Goal: Communication & Community: Ask a question

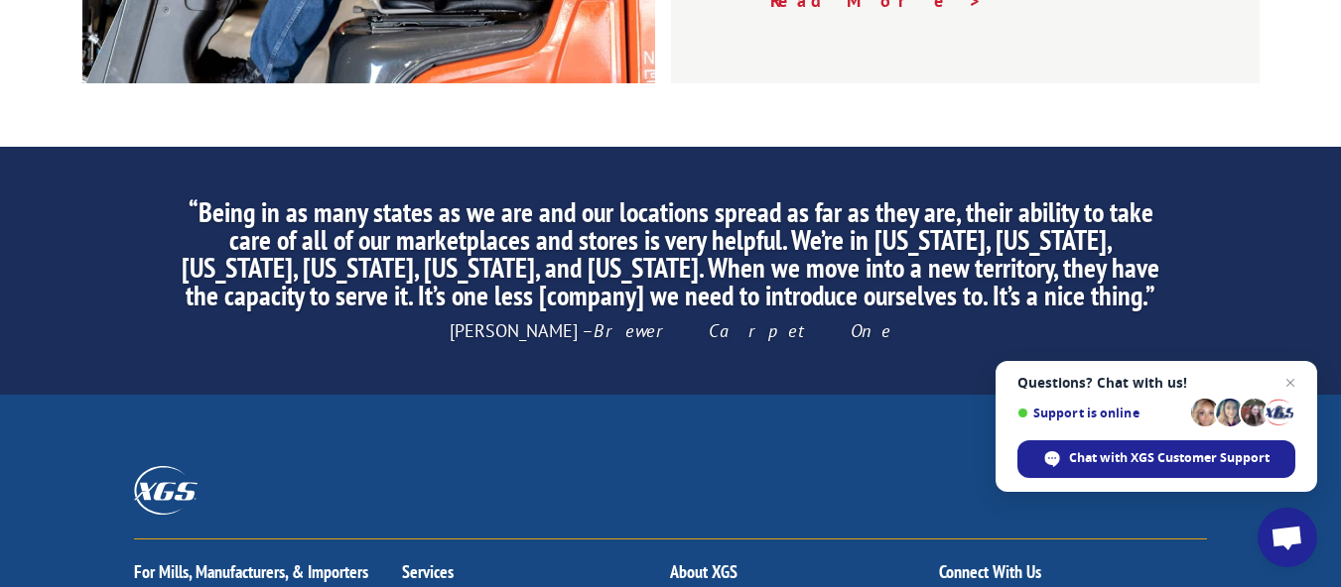
scroll to position [3275, 0]
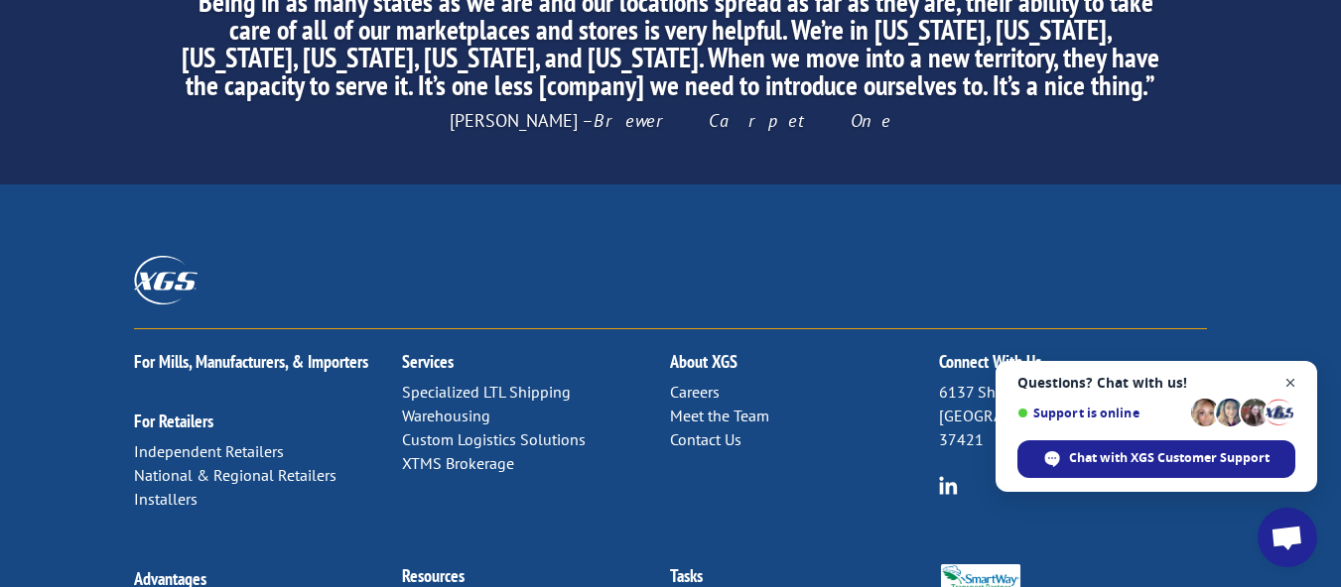
click at [1291, 384] on span "Close chat" at bounding box center [1290, 383] width 25 height 25
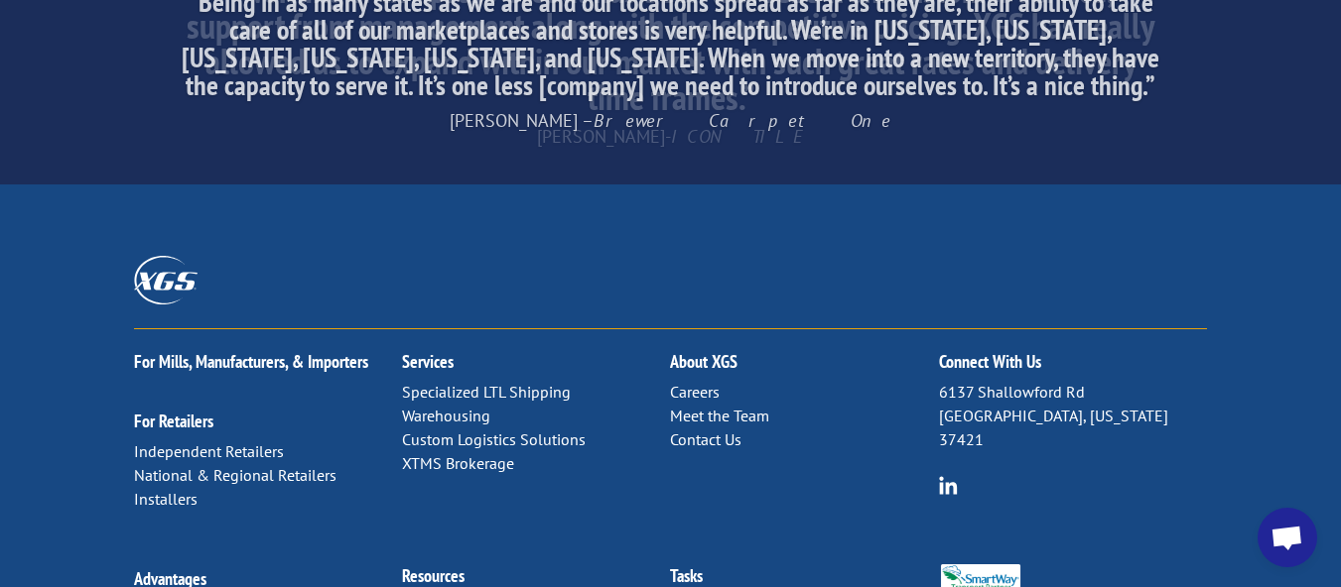
click at [719, 406] on link "Meet the Team" at bounding box center [719, 416] width 99 height 20
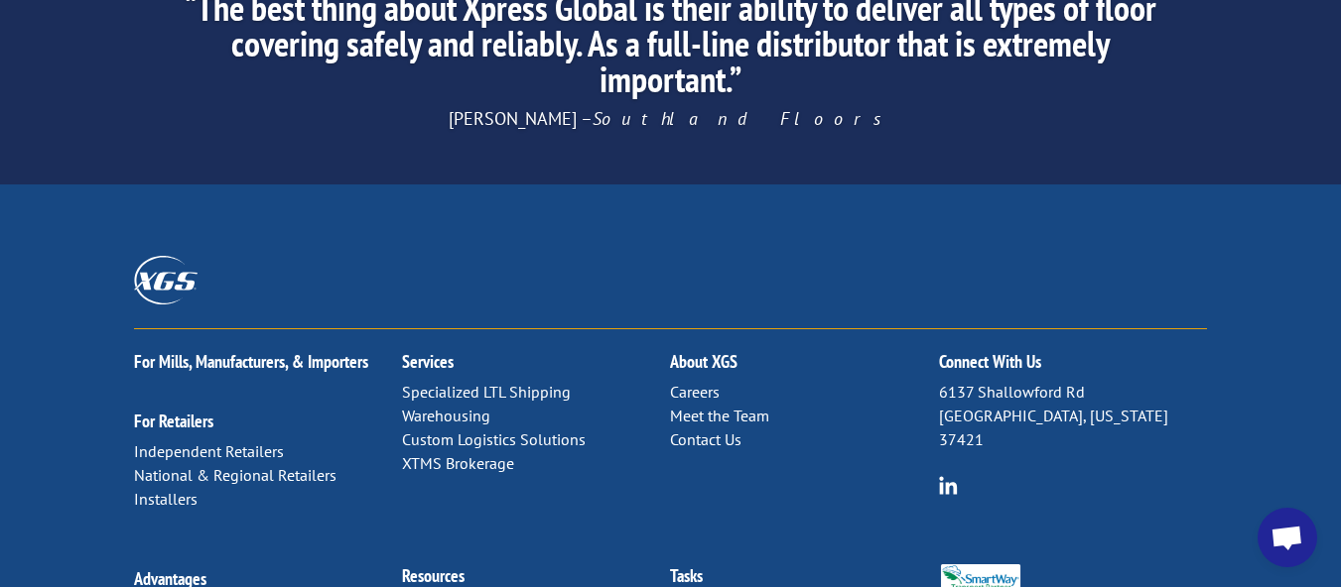
click at [729, 430] on link "Contact Us" at bounding box center [705, 440] width 71 height 20
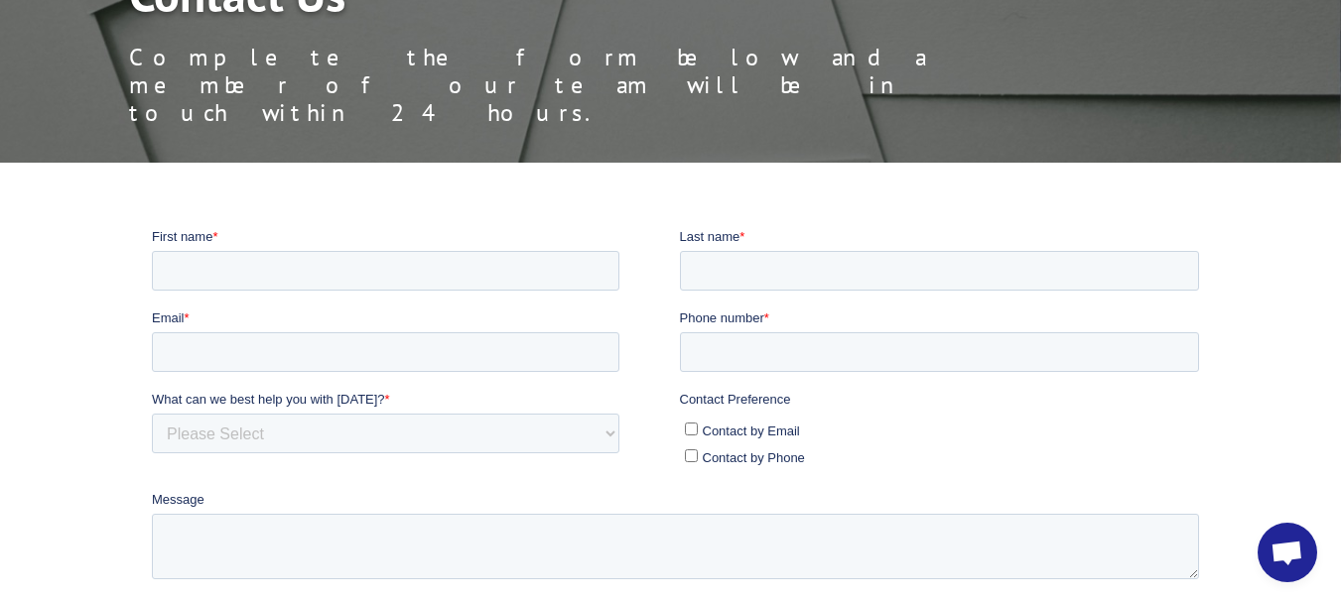
scroll to position [298, 0]
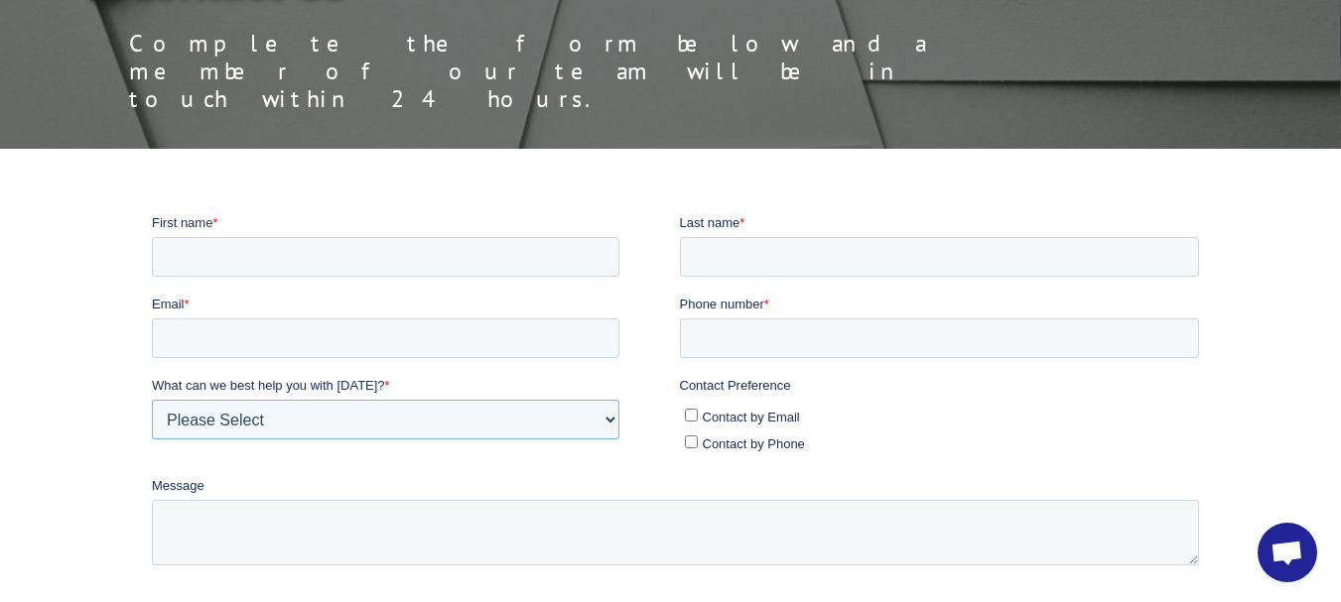
click at [391, 407] on select "Please Select Quoting, Opening New Account, or New Business Opportunity Shipmen…" at bounding box center [385, 419] width 467 height 40
select select "Sales"
click at [152, 399] on select "Please Select Quoting, Opening New Account, or New Business Opportunity Shipmen…" at bounding box center [385, 419] width 467 height 40
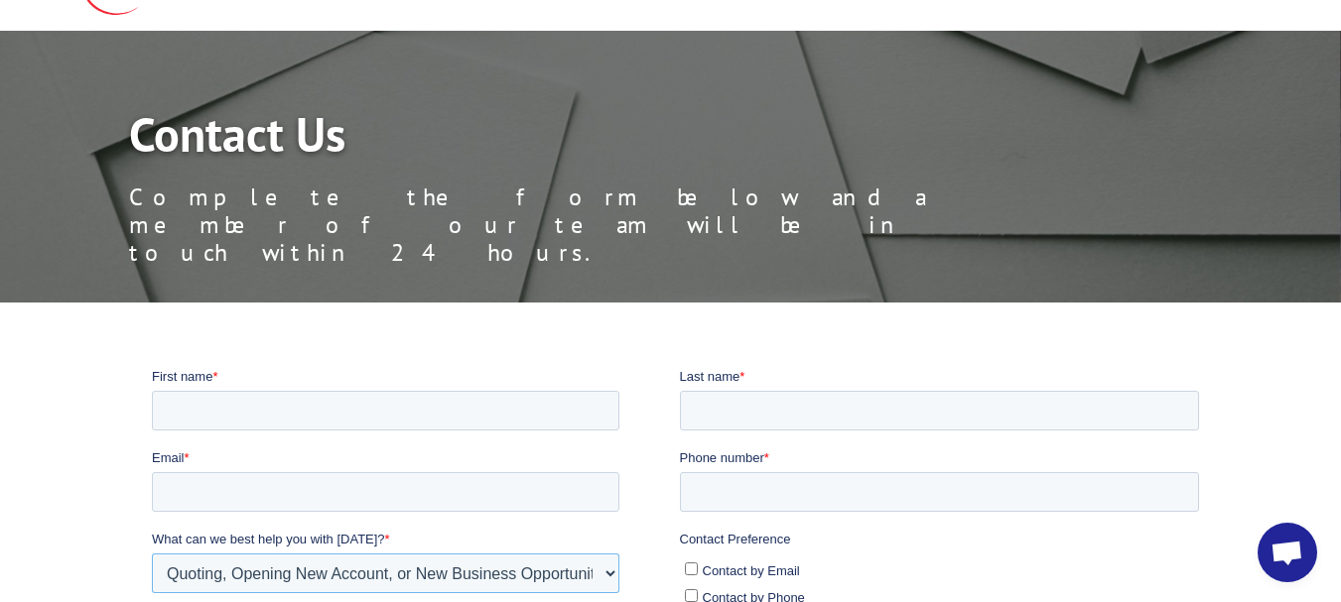
scroll to position [99, 0]
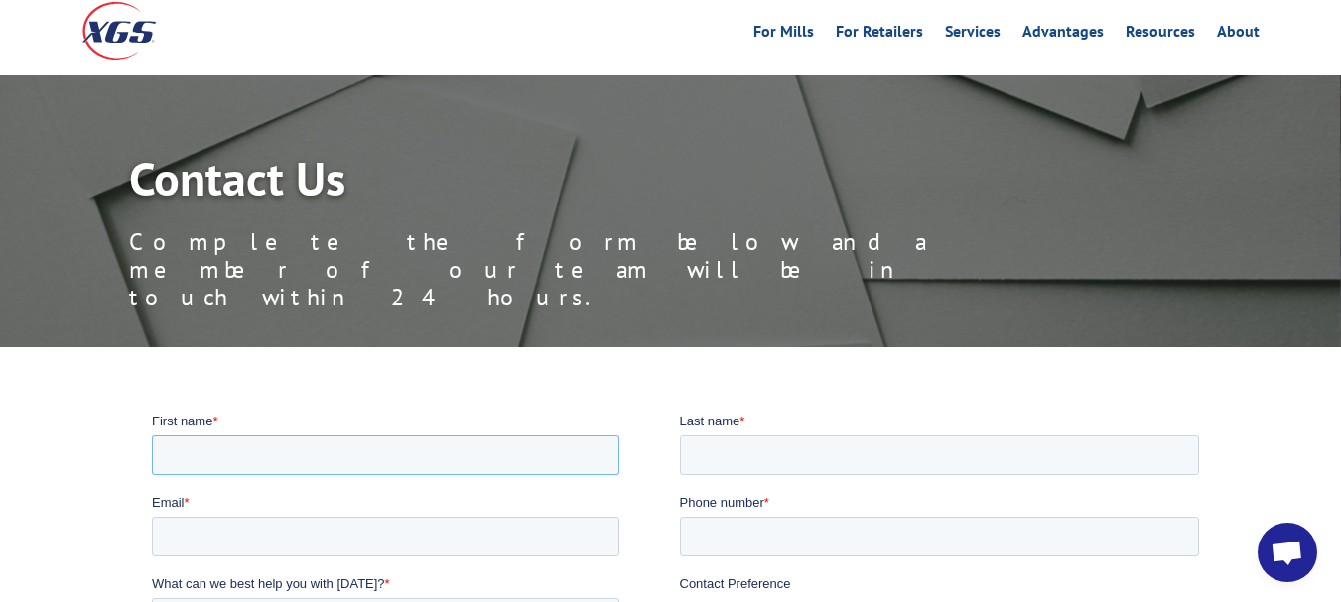
click at [384, 466] on input "First name *" at bounding box center [385, 455] width 467 height 40
type input "Noble"
click at [987, 440] on input "Last name *" at bounding box center [940, 455] width 520 height 40
type input "P"
click at [411, 545] on input "Email *" at bounding box center [385, 536] width 467 height 40
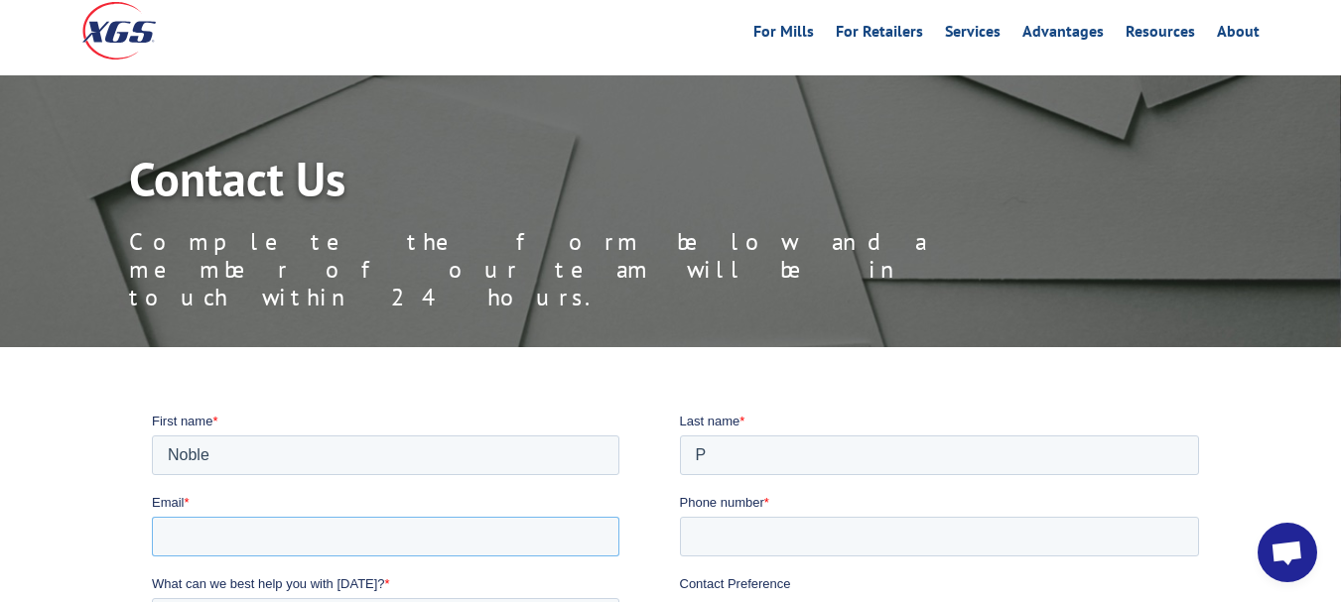
type input "Compliance@milogistics.us"
click at [773, 538] on input "Phone number *" at bounding box center [940, 536] width 520 height 40
type input "510-322-0191"
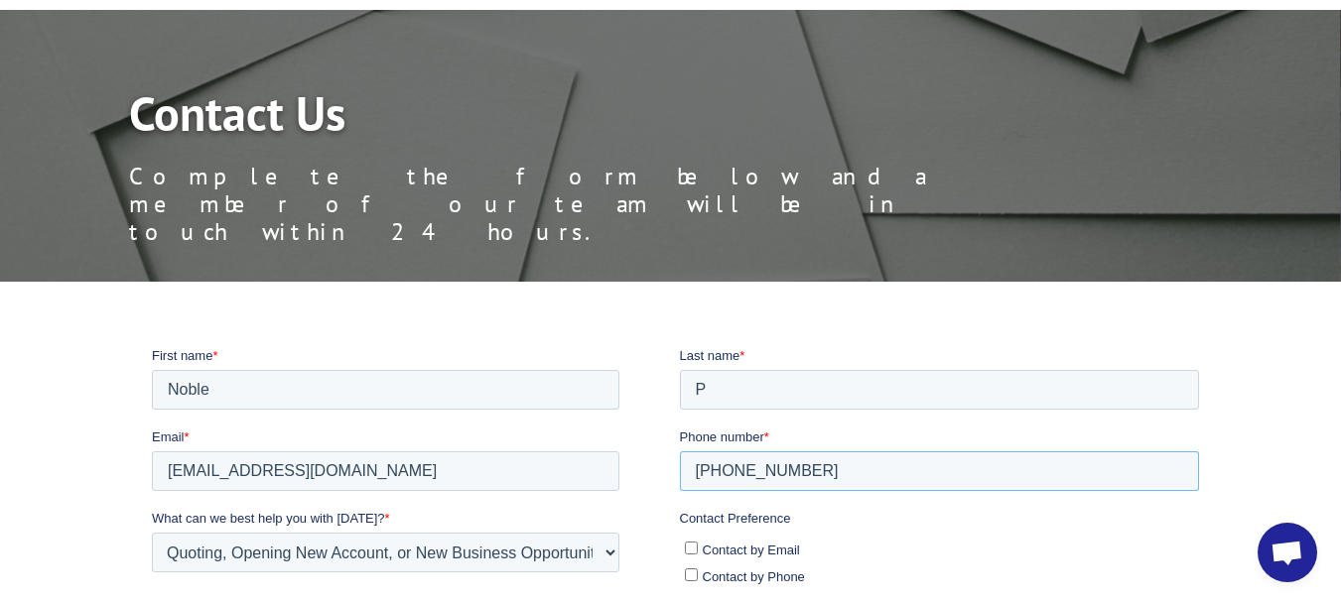
scroll to position [198, 0]
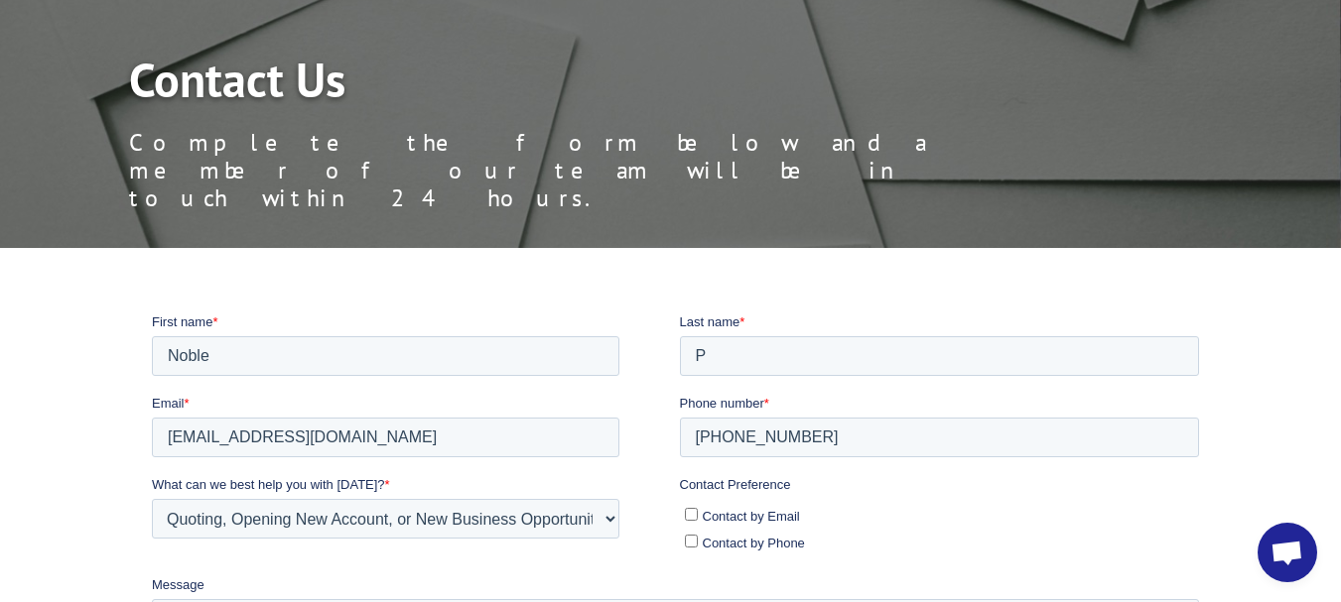
click at [689, 505] on label "Contact by Email" at bounding box center [942, 514] width 515 height 21
click at [689, 507] on input "Contact by Email" at bounding box center [691, 513] width 13 height 13
checkbox input "true"
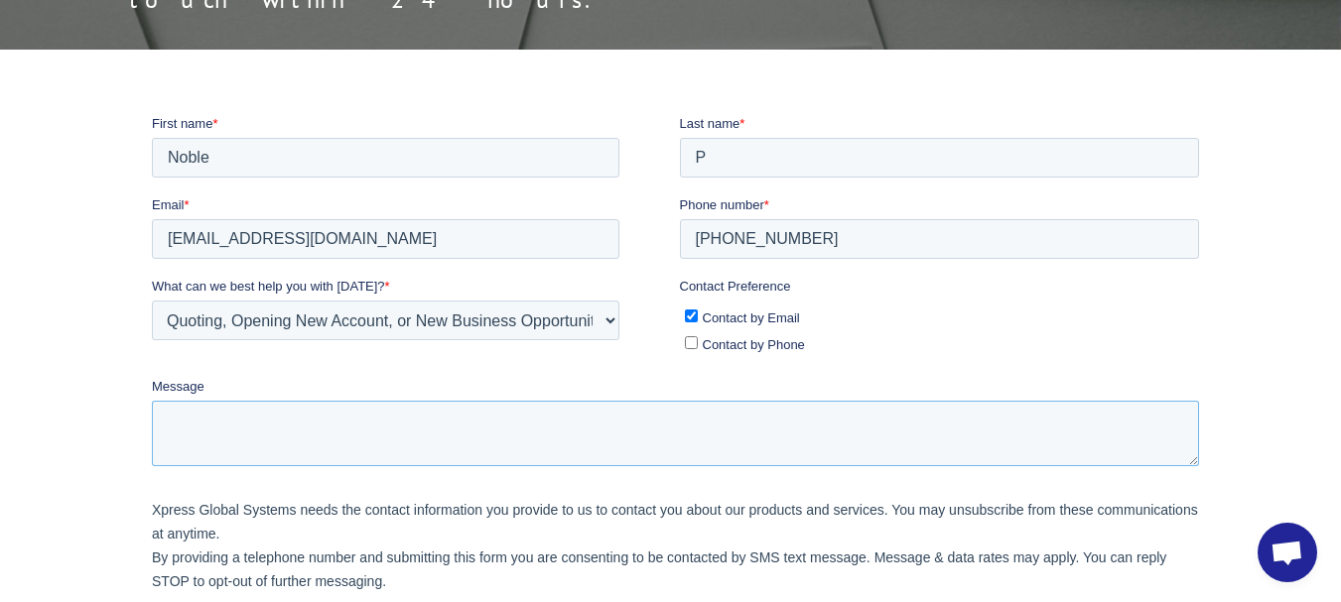
click at [440, 402] on textarea "Message" at bounding box center [675, 432] width 1047 height 65
click at [412, 423] on textarea "Message" at bounding box center [675, 432] width 1047 height 65
click at [419, 419] on textarea "Message" at bounding box center [675, 432] width 1047 height 65
paste textarea "We have trucks available in Oakland & LA. We are looking for Drayage Work. If y…"
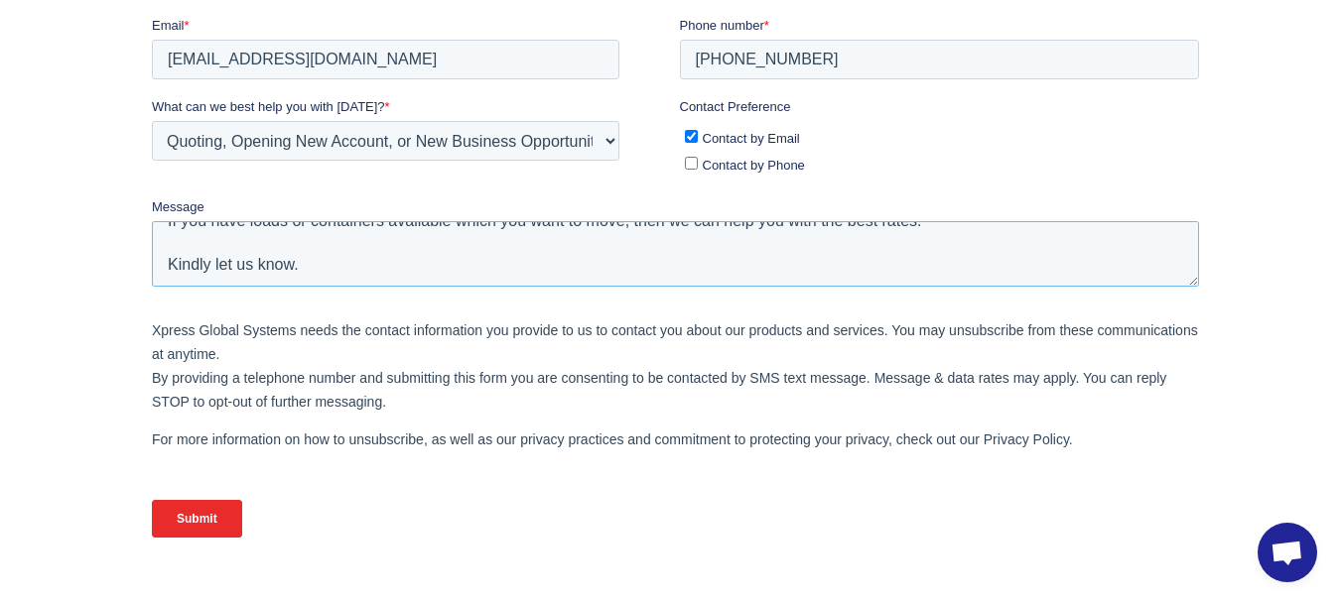
scroll to position [595, 0]
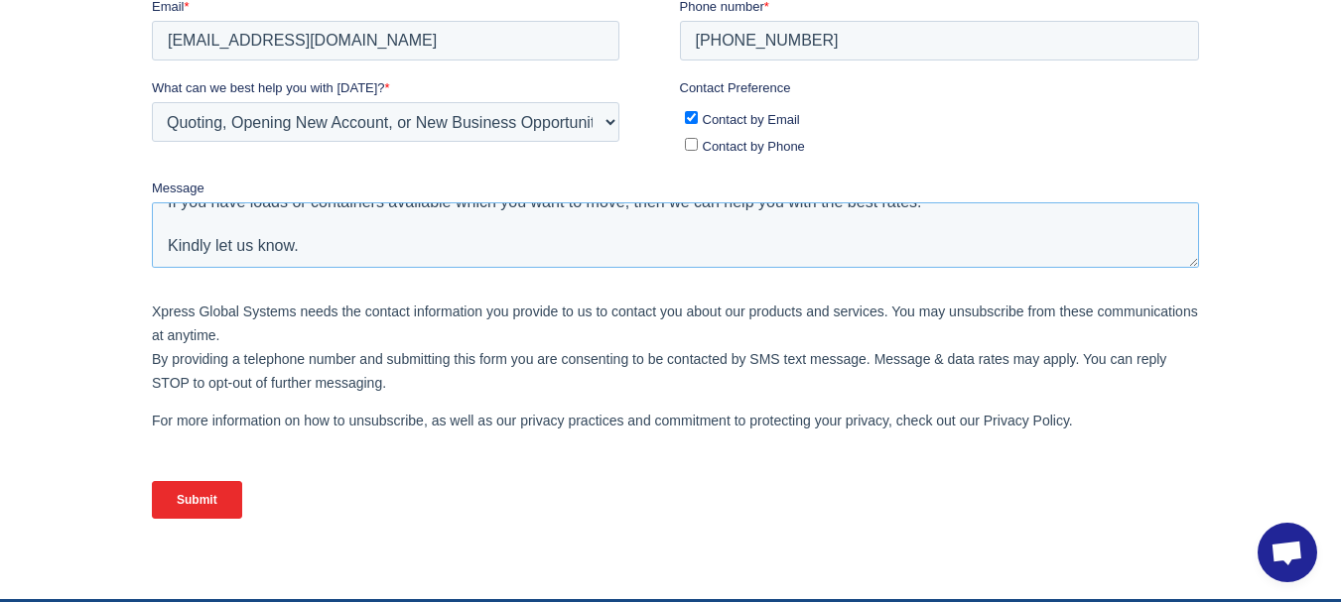
type textarea "We have trucks available in Oakland & LA. We are looking for Drayage Work. If y…"
click at [194, 508] on input "Submit" at bounding box center [197, 500] width 90 height 38
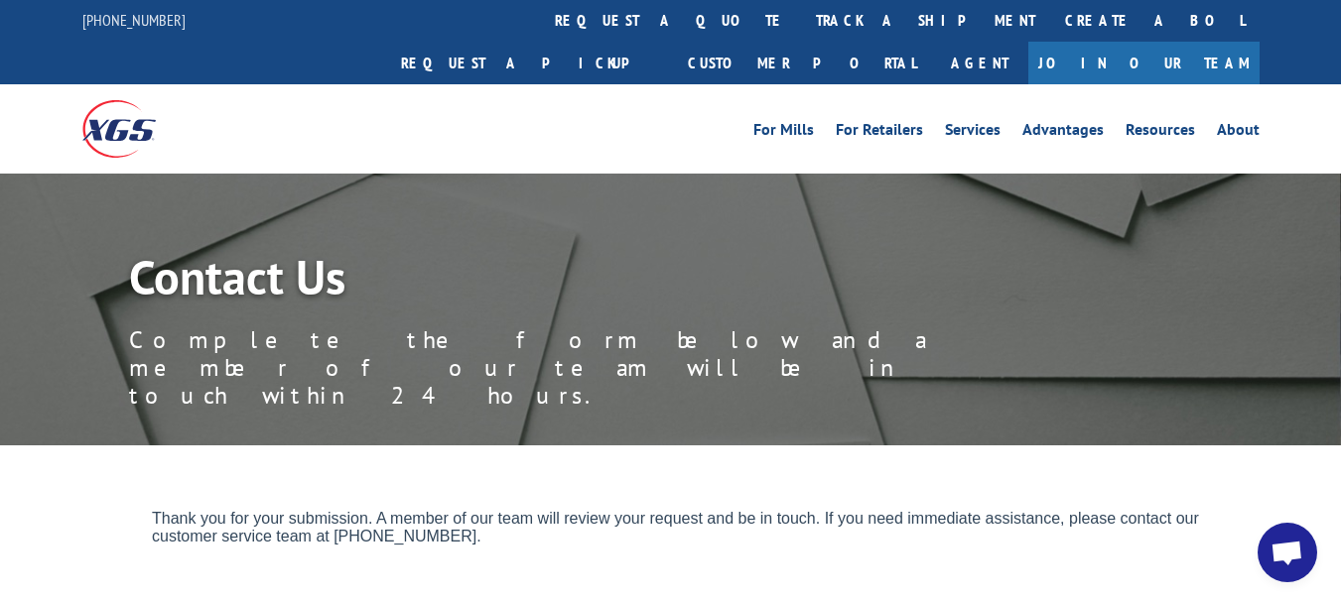
scroll to position [0, 0]
